Goal: Task Accomplishment & Management: Manage account settings

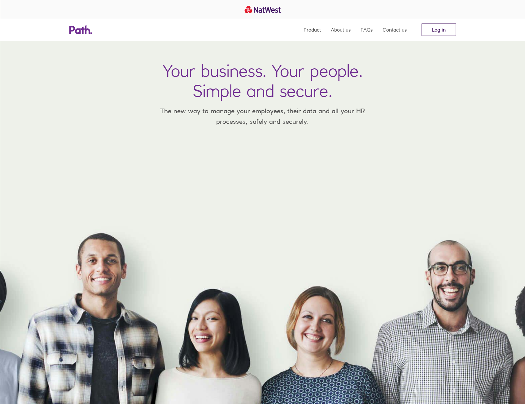
click at [443, 28] on link "Log in" at bounding box center [438, 30] width 34 height 12
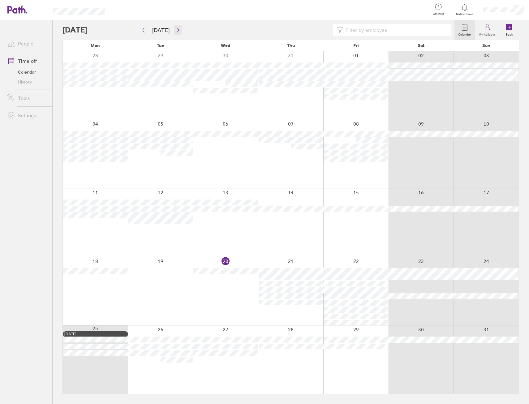
click at [179, 28] on button "button" at bounding box center [178, 30] width 8 height 10
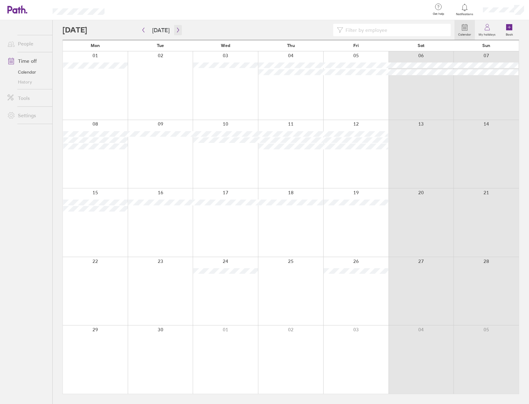
click at [176, 29] on icon "button" at bounding box center [178, 30] width 5 height 5
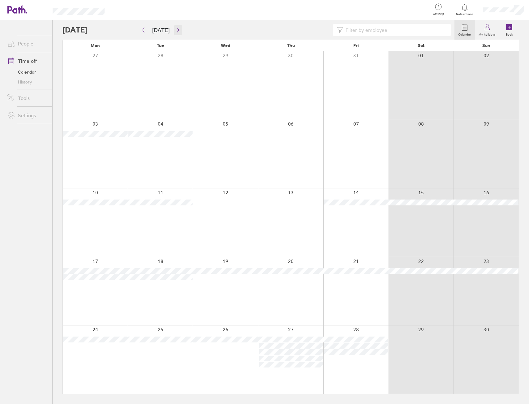
click at [176, 29] on icon "button" at bounding box center [178, 30] width 5 height 5
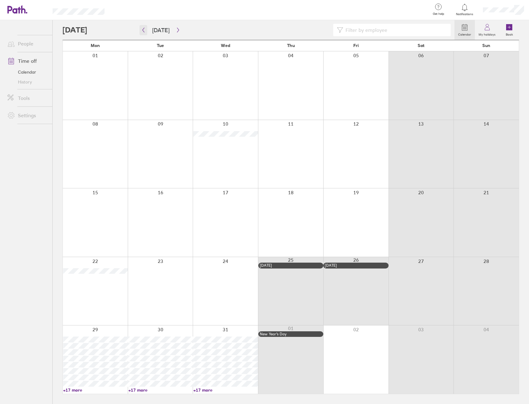
click at [146, 31] on button "button" at bounding box center [144, 30] width 8 height 10
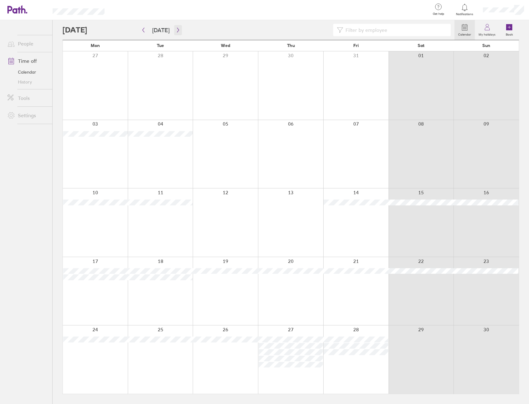
click at [180, 27] on button "button" at bounding box center [178, 30] width 8 height 10
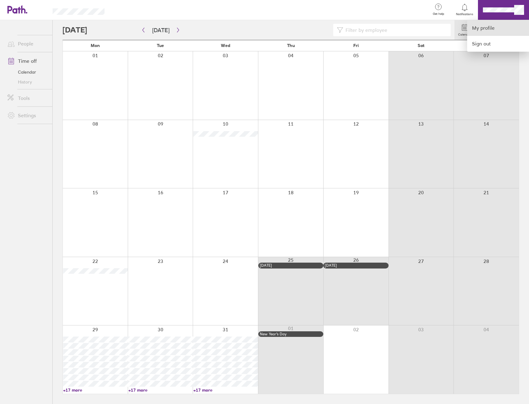
click at [503, 27] on link "My profile" at bounding box center [498, 28] width 62 height 16
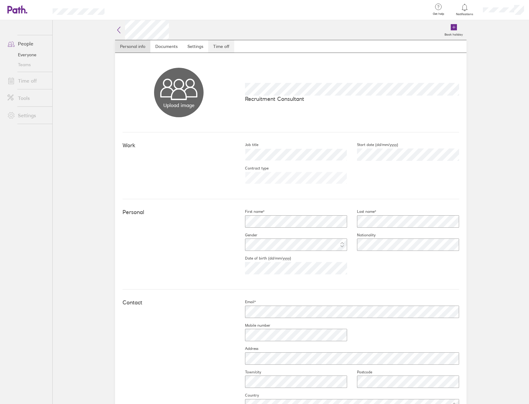
click at [220, 49] on link "Time off" at bounding box center [221, 46] width 26 height 12
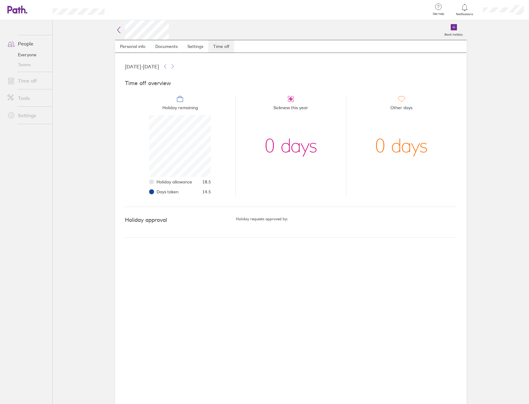
scroll to position [62, 62]
click at [127, 46] on link "Personal info" at bounding box center [132, 46] width 35 height 12
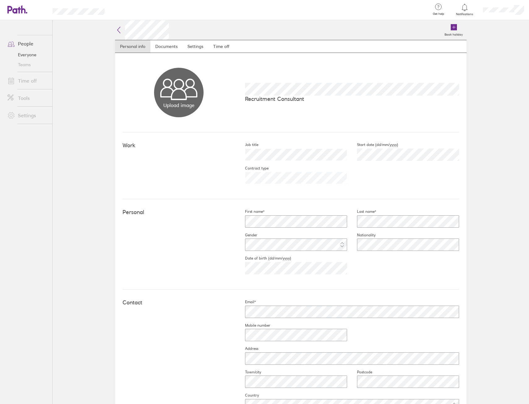
click at [120, 32] on icon at bounding box center [118, 29] width 7 height 7
